Goal: Information Seeking & Learning: Understand process/instructions

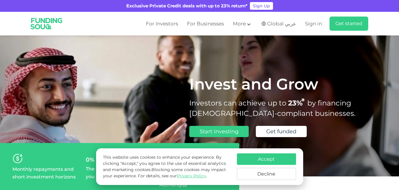
click at [274, 171] on button "Decline" at bounding box center [266, 174] width 59 height 12
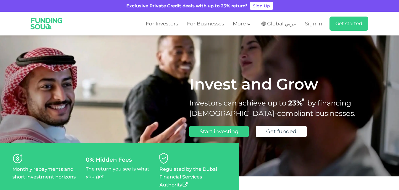
click at [247, 29] on ul "For Investors For Businesses More About Us How It Works" at bounding box center [254, 24] width 227 height 14
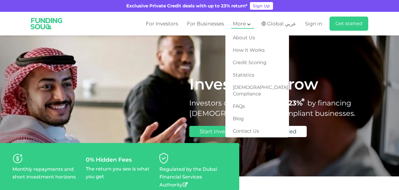
click at [248, 27] on main "More" at bounding box center [242, 24] width 23 height 10
click at [246, 47] on link "How It Works" at bounding box center [257, 50] width 64 height 12
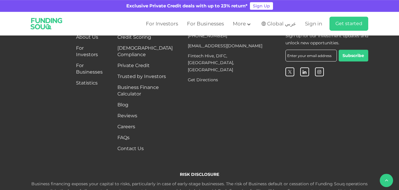
scroll to position [966, 0]
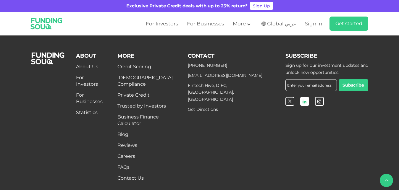
click at [304, 104] on icon "open Linkedin" at bounding box center [305, 101] width 4 height 4
